Goal: Task Accomplishment & Management: Use online tool/utility

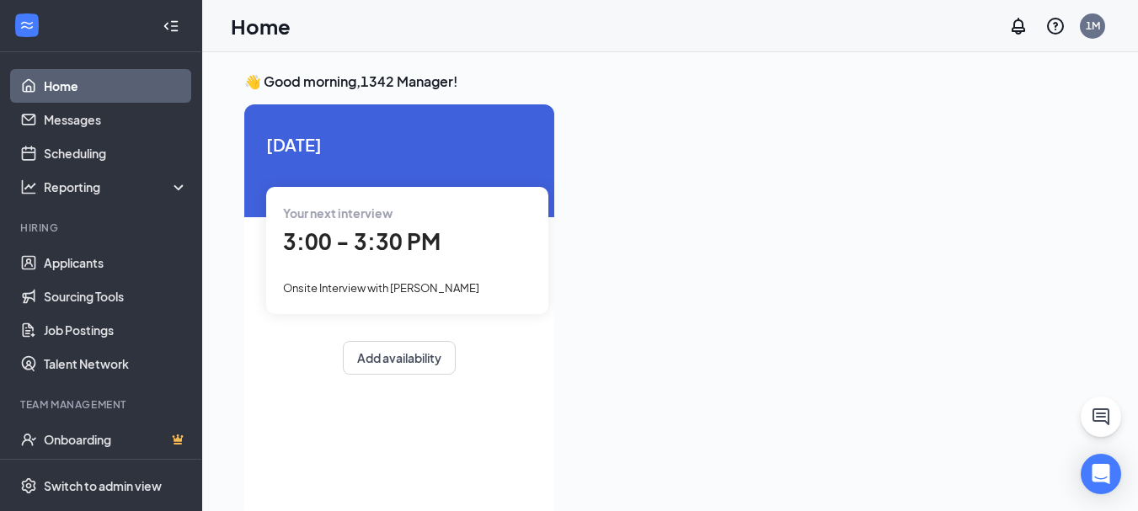
click at [395, 234] on span "3:00 - 3:30 PM" at bounding box center [362, 241] width 158 height 28
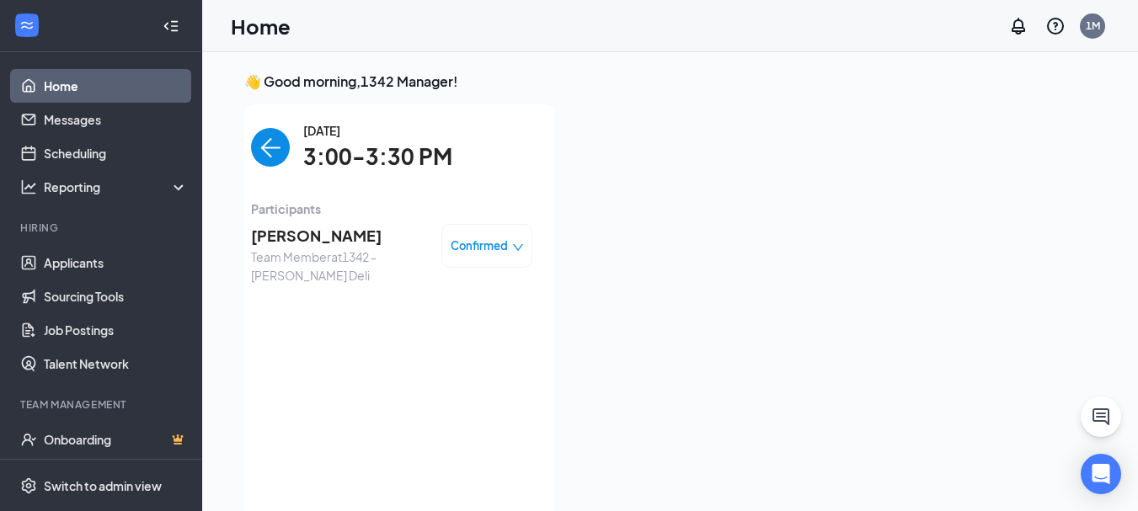
scroll to position [7, 0]
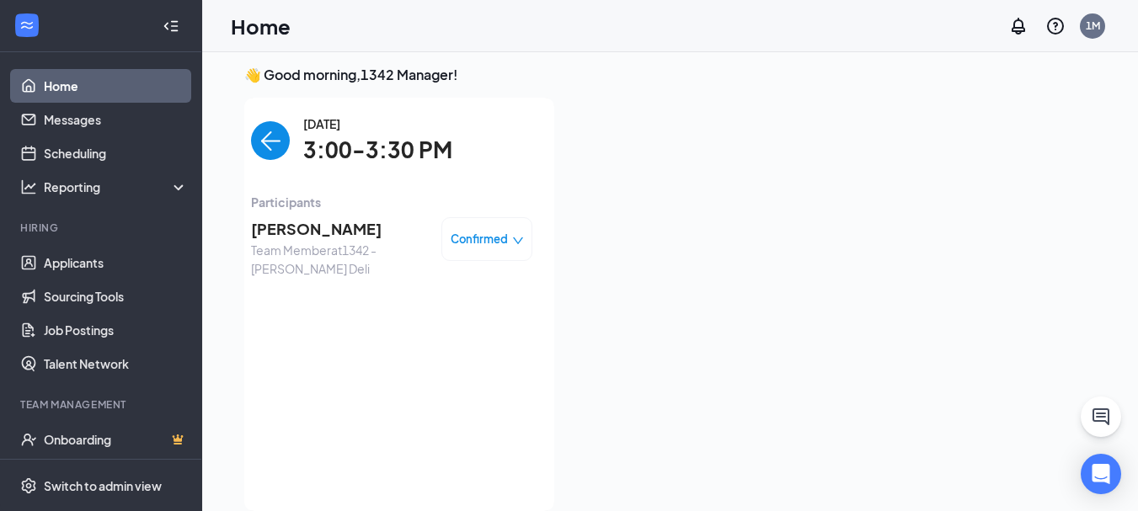
click at [496, 245] on span "Confirmed" at bounding box center [479, 239] width 57 height 17
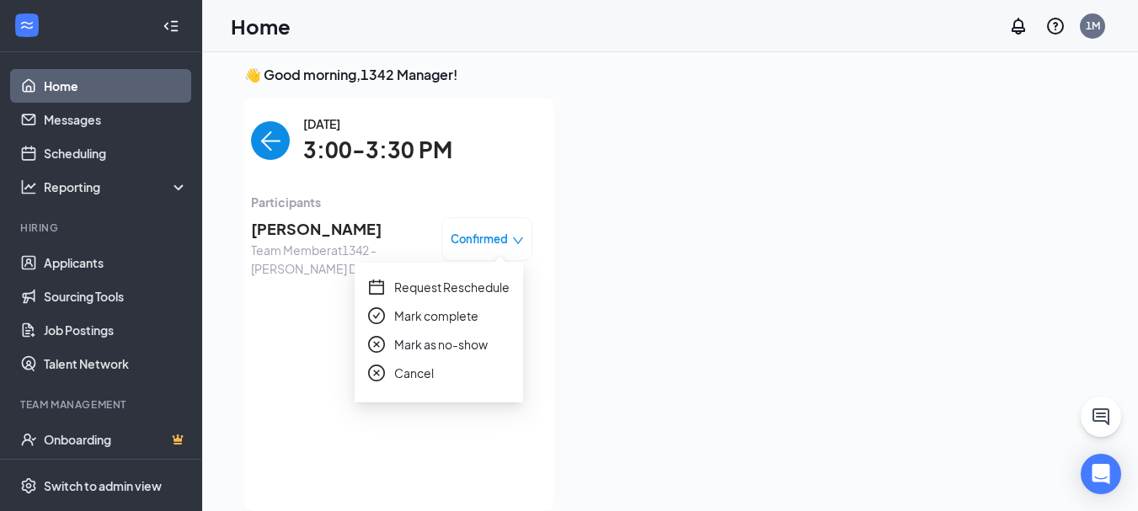
click at [452, 316] on span "Mark complete" at bounding box center [436, 316] width 84 height 19
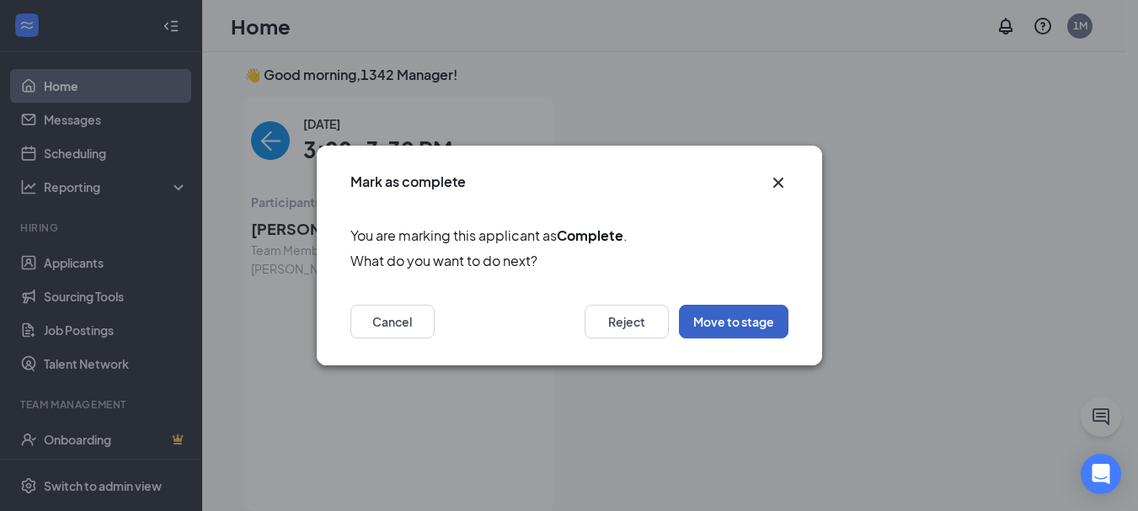
click at [748, 313] on button "Move to stage" at bounding box center [734, 322] width 110 height 34
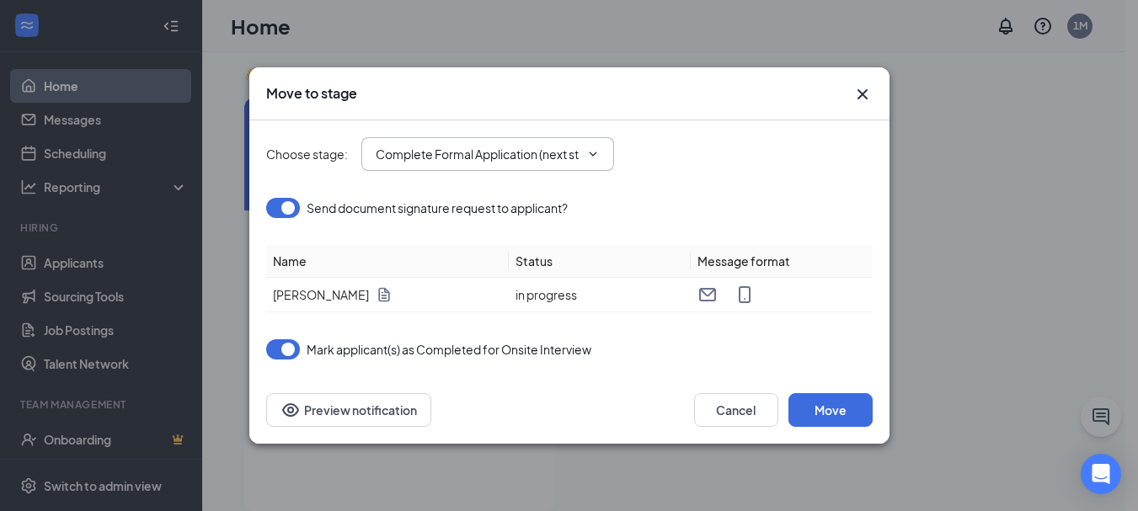
click at [586, 152] on icon "ChevronDown" at bounding box center [592, 153] width 13 height 13
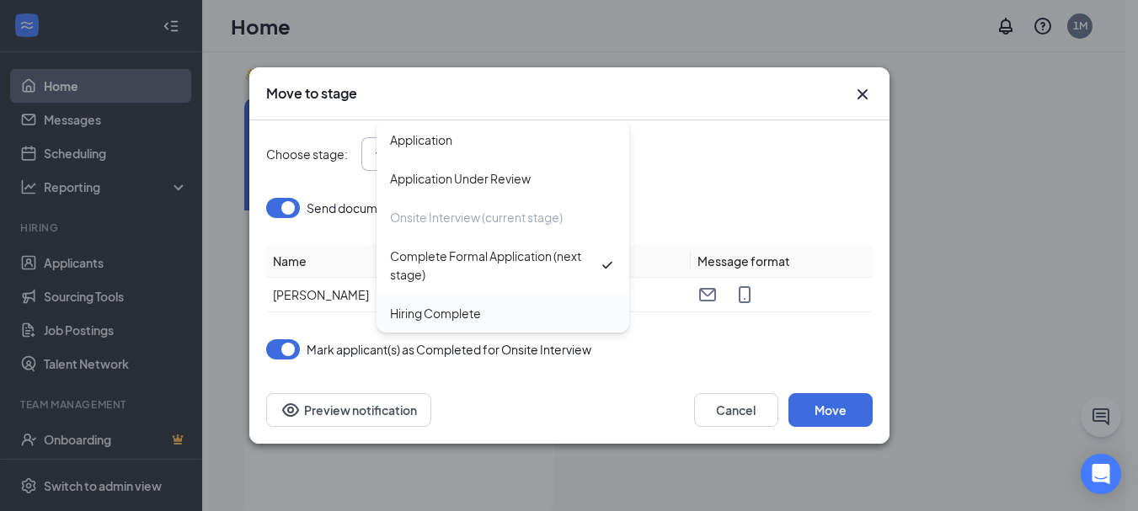
click at [494, 323] on div "Hiring Complete" at bounding box center [503, 313] width 253 height 39
type input "Hiring Complete"
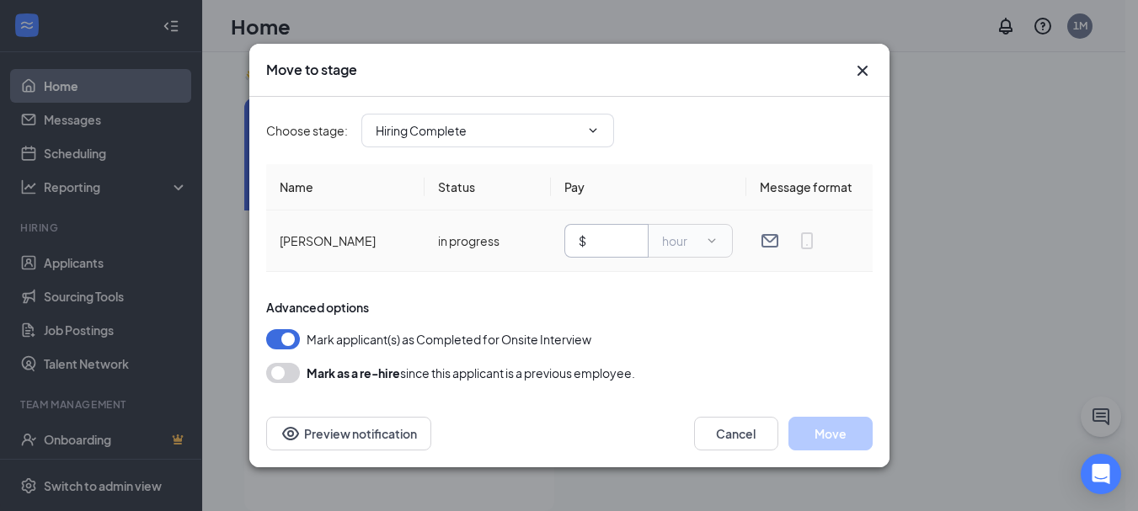
click at [609, 238] on input "text" at bounding box center [612, 241] width 45 height 19
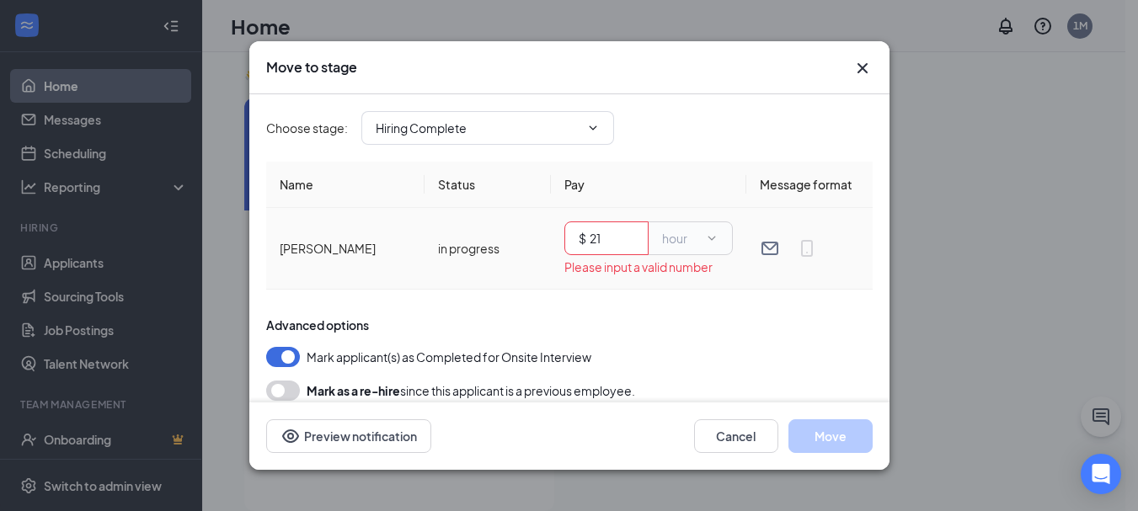
type input "2"
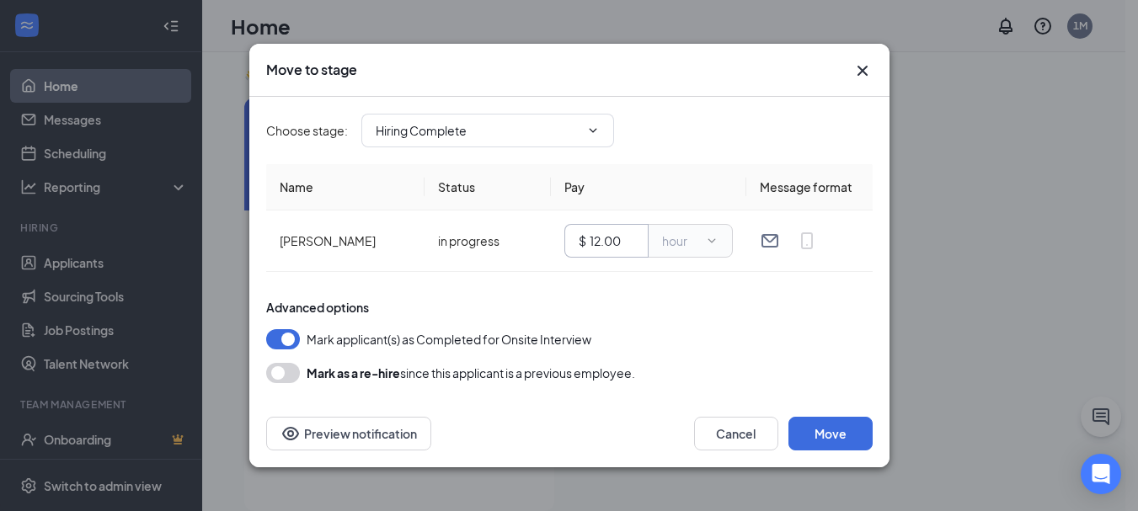
type input "12.00"
click at [730, 304] on div "Advanced options" at bounding box center [569, 307] width 607 height 17
click at [841, 440] on button "Move" at bounding box center [831, 434] width 84 height 34
